Goal: Navigation & Orientation: Go to known website

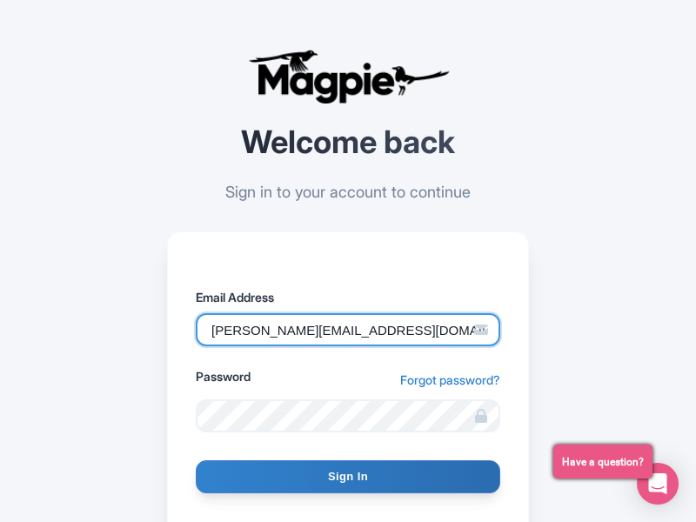
type input "[PERSON_NAME][EMAIL_ADDRESS][DOMAIN_NAME]"
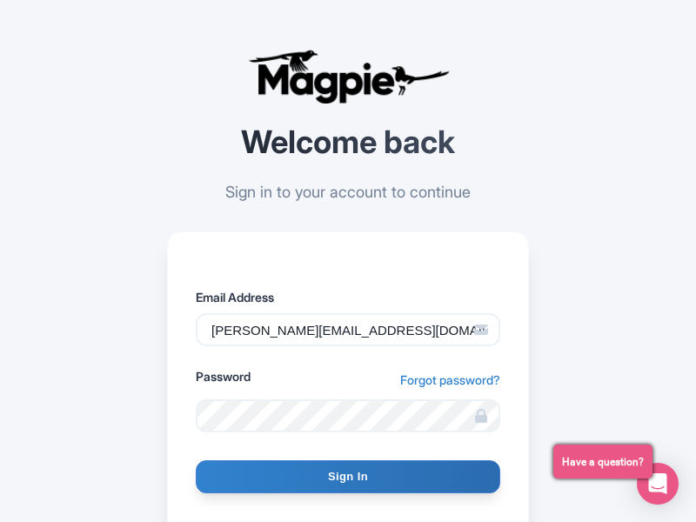
click at [348, 476] on input "Sign In" at bounding box center [348, 476] width 304 height 33
type input "Signing in..."
